Goal: Task Accomplishment & Management: Complete application form

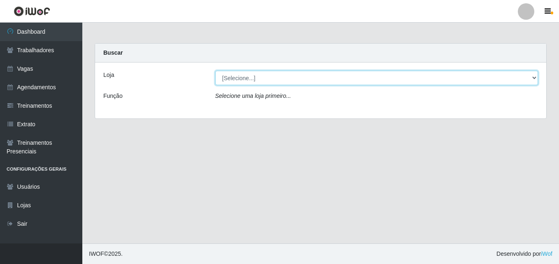
click at [285, 76] on select "[Selecione...] Bemais Supermercados - Cidade Universitária" at bounding box center [376, 78] width 323 height 14
select select "250"
click at [215, 71] on select "[Selecione...] Bemais Supermercados - Cidade Universitária" at bounding box center [376, 78] width 323 height 14
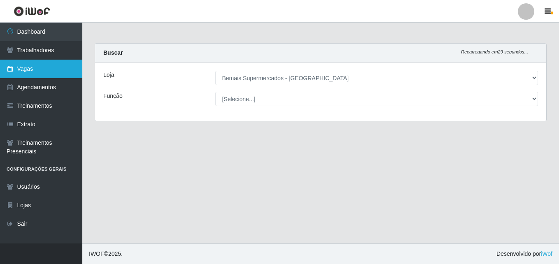
click at [42, 70] on link "Vagas" at bounding box center [41, 69] width 82 height 19
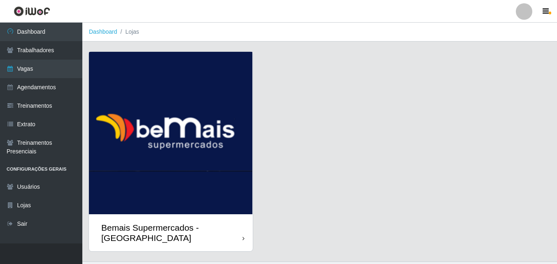
click at [183, 220] on div "Bemais Supermercados - [GEOGRAPHIC_DATA]" at bounding box center [171, 233] width 164 height 37
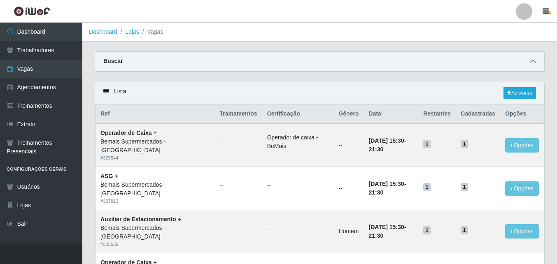
click at [533, 62] on icon at bounding box center [533, 61] width 6 height 6
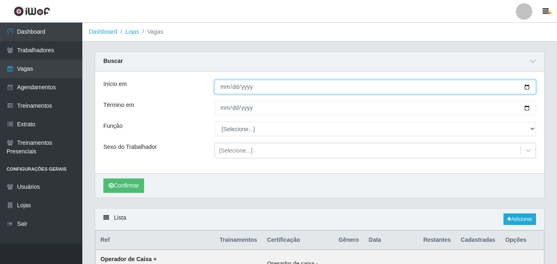
click at [255, 90] on input "Início em" at bounding box center [376, 87] width 322 height 14
click at [529, 86] on input "Início em" at bounding box center [376, 87] width 322 height 14
type input "[DATE]"
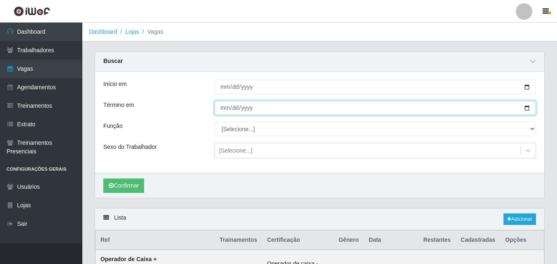
click at [528, 106] on input "Término em" at bounding box center [376, 108] width 322 height 14
type input "[DATE]"
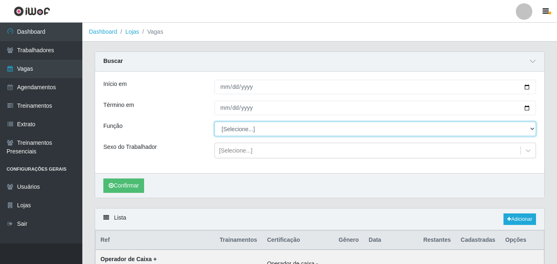
click at [243, 129] on select "[Selecione...] ASG ASG + ASG ++ Auxiliar de Estacionamento Auxiliar de Estacion…" at bounding box center [376, 129] width 322 height 14
select select "118"
click at [215, 122] on select "[Selecione...] ASG ASG + ASG ++ Auxiliar de Estacionamento Auxiliar de Estacion…" at bounding box center [376, 129] width 322 height 14
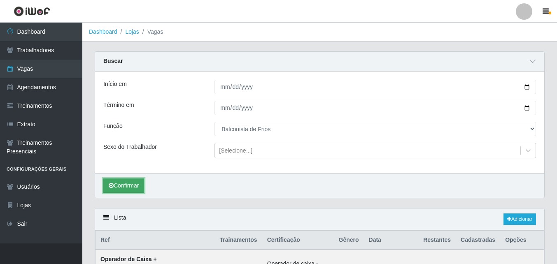
click at [134, 184] on button "Confirmar" at bounding box center [123, 186] width 41 height 14
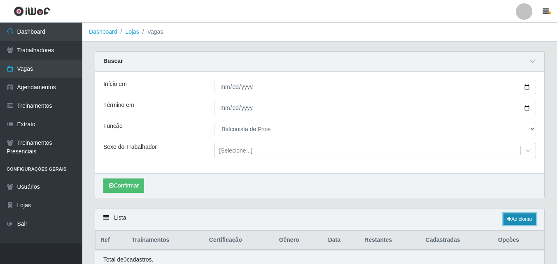
click at [527, 218] on link "Adicionar" at bounding box center [520, 220] width 33 height 12
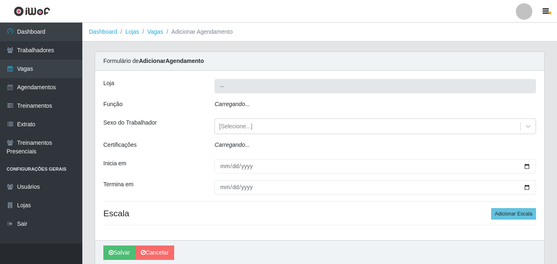
type input "Bemais Supermercados - [GEOGRAPHIC_DATA]"
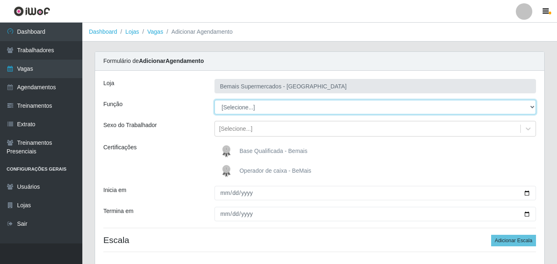
click at [259, 110] on select "[Selecione...] ASG ASG + ASG ++ Auxiliar de Estacionamento Auxiliar de Estacion…" at bounding box center [376, 107] width 322 height 14
select select "118"
click at [215, 100] on select "[Selecione...] ASG ASG + ASG ++ Auxiliar de Estacionamento Auxiliar de Estacion…" at bounding box center [376, 107] width 322 height 14
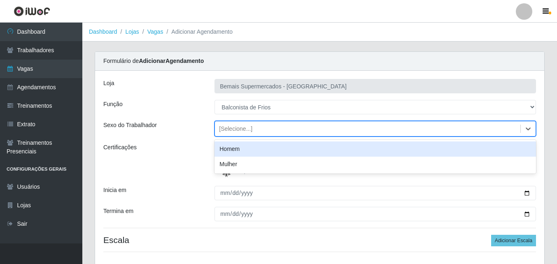
click at [262, 127] on div "[Selecione...]" at bounding box center [368, 129] width 306 height 14
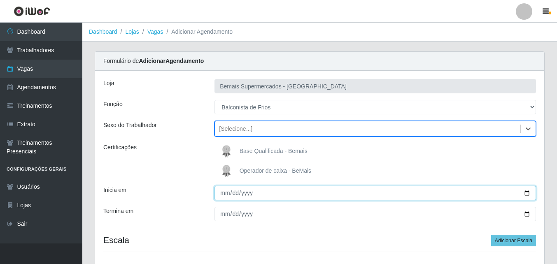
click at [529, 194] on input "Inicia em" at bounding box center [376, 193] width 322 height 14
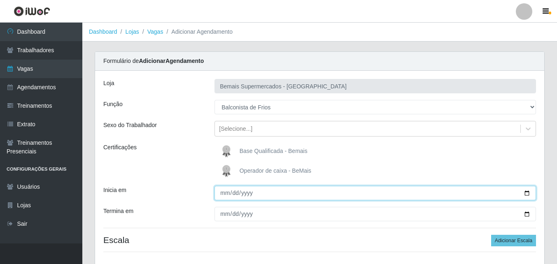
type input "[DATE]"
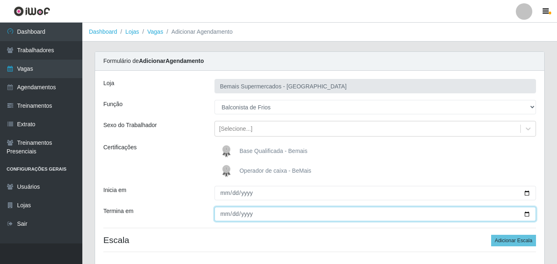
click at [526, 214] on input "Termina em" at bounding box center [376, 214] width 322 height 14
type input "[DATE]"
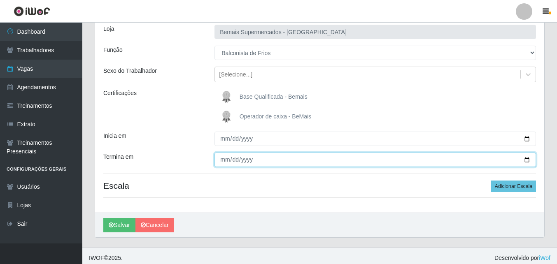
scroll to position [58, 0]
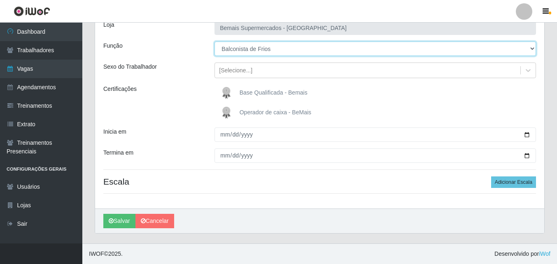
click at [273, 50] on select "[Selecione...] ASG ASG + ASG ++ Auxiliar de Estacionamento Auxiliar de Estacion…" at bounding box center [376, 49] width 322 height 14
click at [273, 49] on select "[Selecione...] ASG ASG + ASG ++ Auxiliar de Estacionamento Auxiliar de Estacion…" at bounding box center [376, 49] width 322 height 14
click at [276, 51] on select "[Selecione...] ASG ASG + ASG ++ Auxiliar de Estacionamento Auxiliar de Estacion…" at bounding box center [376, 49] width 322 height 14
click at [215, 42] on select "[Selecione...] ASG ASG + ASG ++ Auxiliar de Estacionamento Auxiliar de Estacion…" at bounding box center [376, 49] width 322 height 14
click at [277, 48] on select "[Selecione...] ASG ASG + ASG ++ Auxiliar de Estacionamento Auxiliar de Estacion…" at bounding box center [376, 49] width 322 height 14
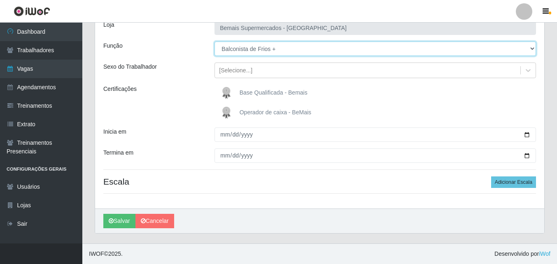
select select "118"
click at [215, 42] on select "[Selecione...] ASG ASG + ASG ++ Auxiliar de Estacionamento Auxiliar de Estacion…" at bounding box center [376, 49] width 322 height 14
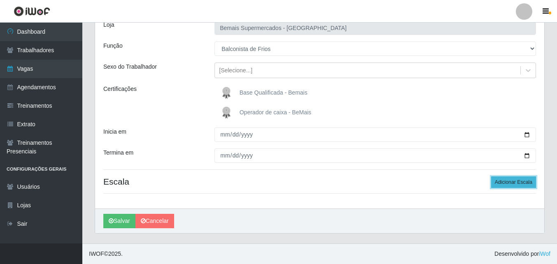
click at [512, 181] on button "Adicionar Escala" at bounding box center [513, 183] width 45 height 12
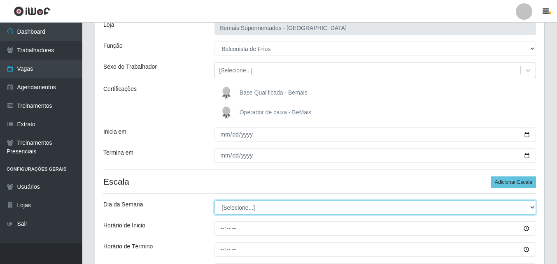
click at [252, 208] on select "[Selecione...] Segunda Terça Quarta Quinta Sexta Sábado Domingo" at bounding box center [376, 208] width 322 height 14
select select "2"
click at [215, 201] on select "[Selecione...] Segunda Terça Quarta Quinta Sexta Sábado Domingo" at bounding box center [376, 208] width 322 height 14
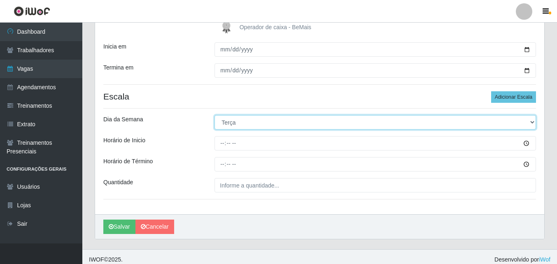
scroll to position [150, 0]
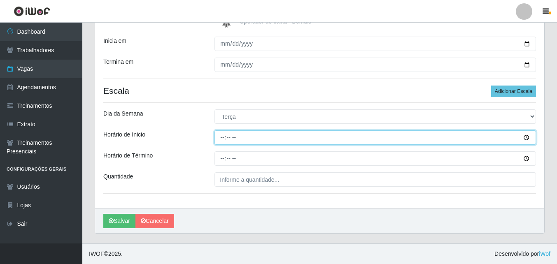
click at [523, 136] on input "Horário de Inicio" at bounding box center [376, 138] width 322 height 14
click at [224, 138] on input "Horário de Inicio" at bounding box center [376, 138] width 322 height 14
type input "15:30"
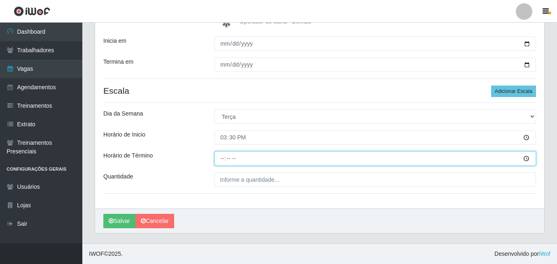
click at [223, 159] on input "Horário de Término" at bounding box center [376, 159] width 322 height 14
type input "21:30"
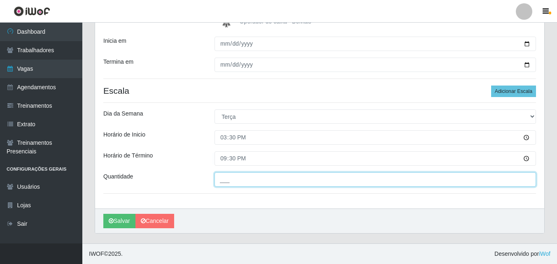
click at [248, 181] on input "___" at bounding box center [376, 180] width 322 height 14
type input "1__"
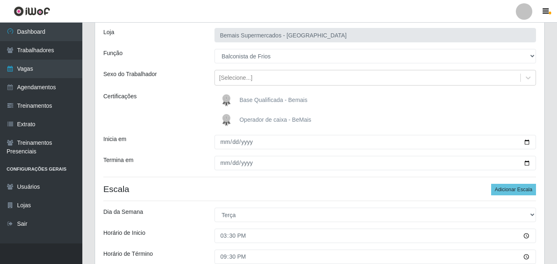
scroll to position [26, 0]
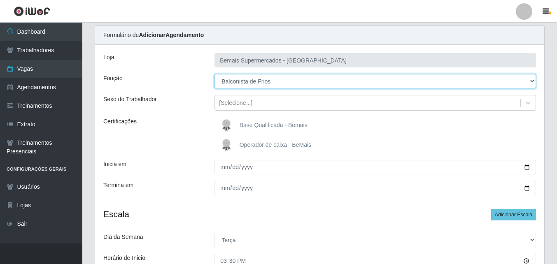
click at [290, 81] on select "[Selecione...] ASG ASG + ASG ++ Auxiliar de Estacionamento Auxiliar de Estacion…" at bounding box center [376, 81] width 322 height 14
select select "120"
click at [215, 74] on select "[Selecione...] ASG ASG + ASG ++ Auxiliar de Estacionamento Auxiliar de Estacion…" at bounding box center [376, 81] width 322 height 14
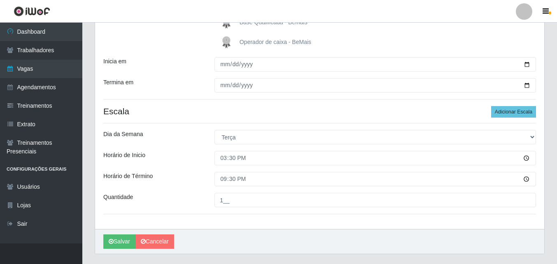
scroll to position [150, 0]
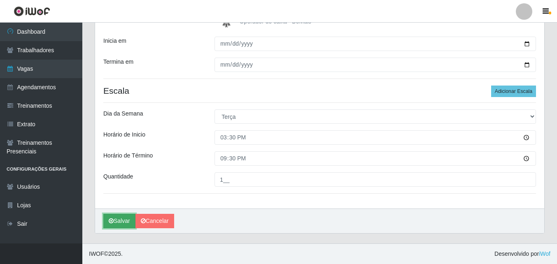
click at [119, 222] on button "Salvar" at bounding box center [119, 221] width 32 height 14
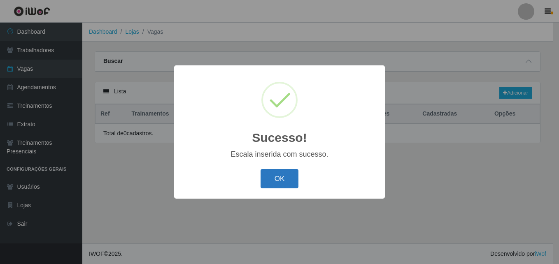
click at [290, 178] on button "OK" at bounding box center [280, 178] width 38 height 19
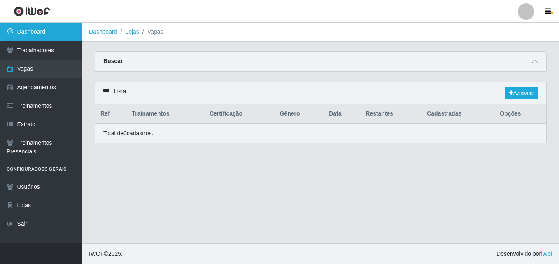
click at [35, 35] on link "Dashboard" at bounding box center [41, 32] width 82 height 19
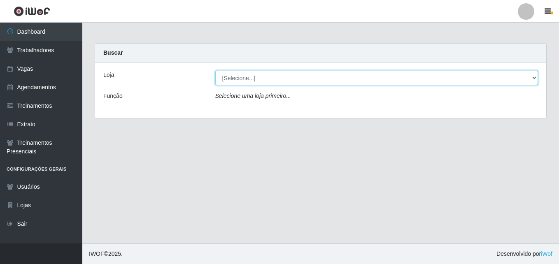
click at [327, 77] on select "[Selecione...] Bemais Supermercados - Cidade Universitária" at bounding box center [376, 78] width 323 height 14
select select "250"
click at [215, 71] on select "[Selecione...] Bemais Supermercados - Cidade Universitária" at bounding box center [376, 78] width 323 height 14
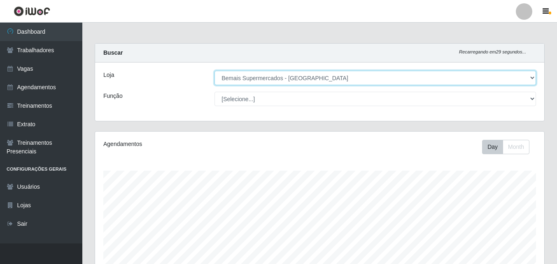
scroll to position [171, 449]
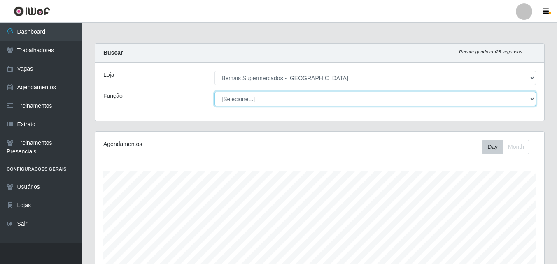
click at [268, 98] on select "[Selecione...] ASG ASG + ASG ++ Auxiliar de Estacionamento Auxiliar de Estacion…" at bounding box center [376, 99] width 322 height 14
select select "120"
click at [215, 92] on select "[Selecione...] ASG ASG + ASG ++ Auxiliar de Estacionamento Auxiliar de Estacion…" at bounding box center [376, 99] width 322 height 14
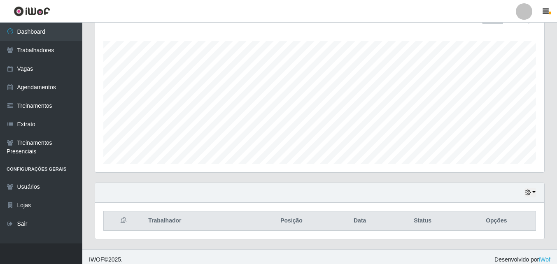
scroll to position [136, 0]
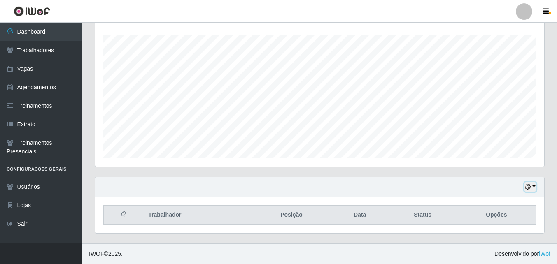
click at [534, 187] on button "button" at bounding box center [531, 186] width 12 height 9
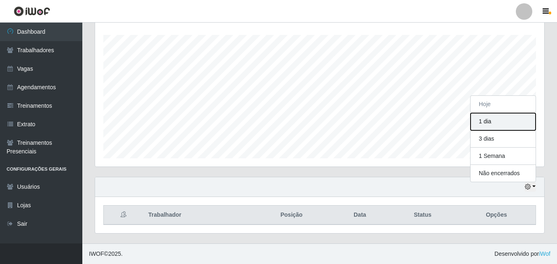
click at [494, 121] on button "1 dia" at bounding box center [503, 121] width 65 height 17
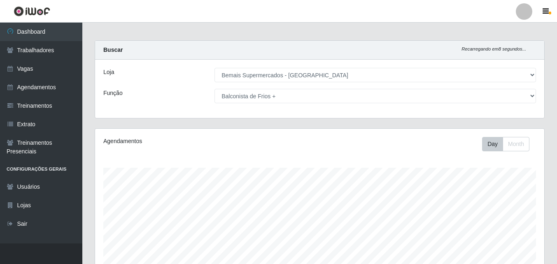
scroll to position [0, 0]
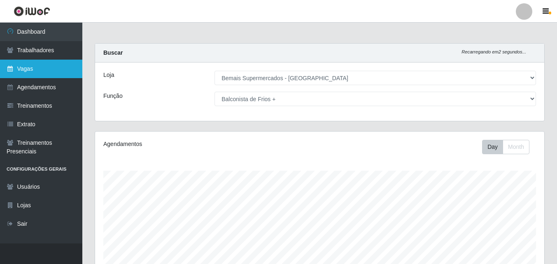
click at [49, 71] on link "Vagas" at bounding box center [41, 69] width 82 height 19
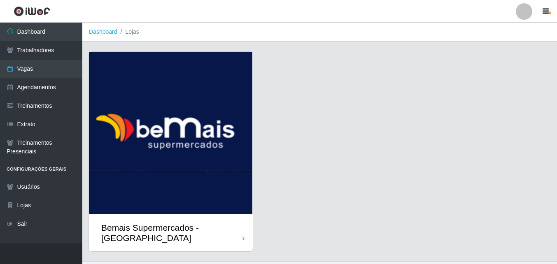
click at [241, 230] on div "Bemais Supermercados - [GEOGRAPHIC_DATA]" at bounding box center [171, 233] width 141 height 21
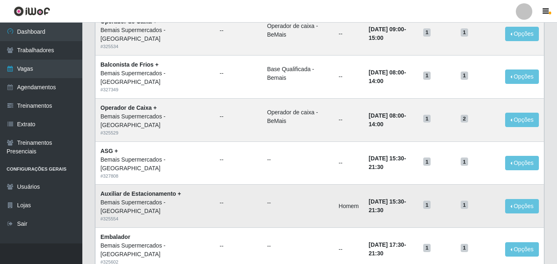
scroll to position [563, 0]
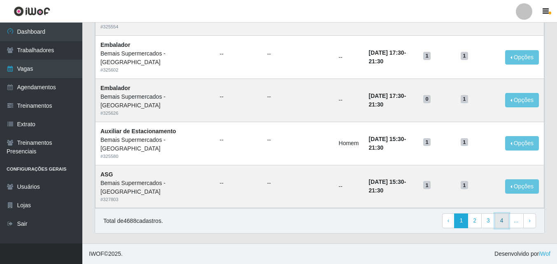
click at [506, 219] on link "4" at bounding box center [502, 221] width 14 height 15
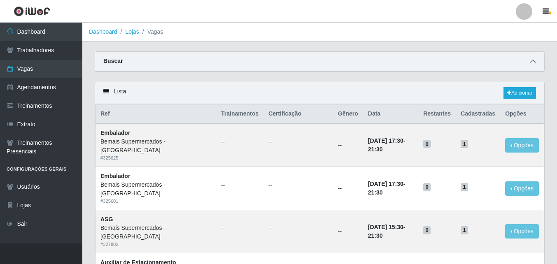
click at [534, 63] on icon at bounding box center [533, 61] width 6 height 6
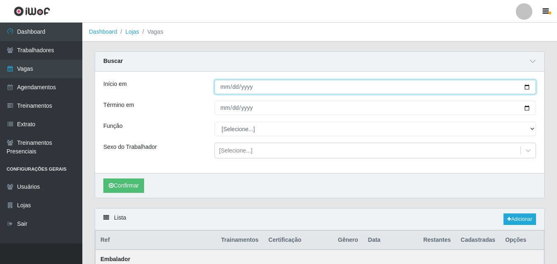
click at [528, 89] on input "Início em" at bounding box center [376, 87] width 322 height 14
type input "[DATE]"
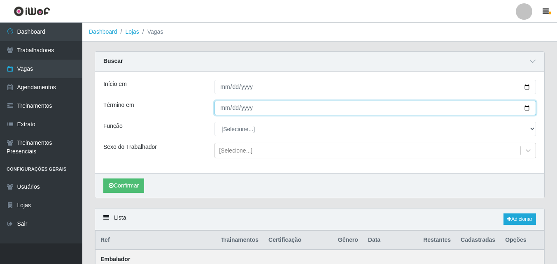
click at [528, 109] on input "Término em" at bounding box center [376, 108] width 322 height 14
type input "[DATE]"
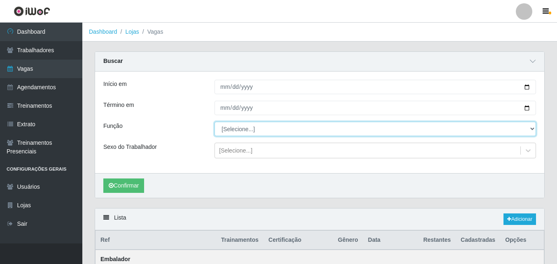
click at [314, 131] on select "[Selecione...] ASG ASG + ASG ++ Auxiliar de Estacionamento Auxiliar de Estacion…" at bounding box center [376, 129] width 322 height 14
select select "120"
click at [215, 122] on select "[Selecione...] ASG ASG + ASG ++ Auxiliar de Estacionamento Auxiliar de Estacion…" at bounding box center [376, 129] width 322 height 14
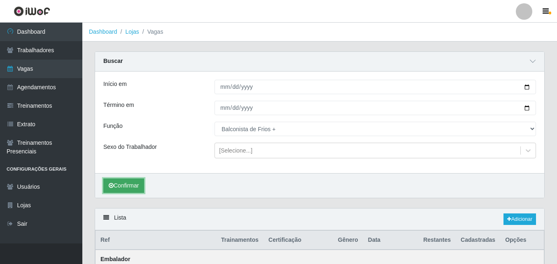
click at [135, 187] on button "Confirmar" at bounding box center [123, 186] width 41 height 14
